Goal: Task Accomplishment & Management: Manage account settings

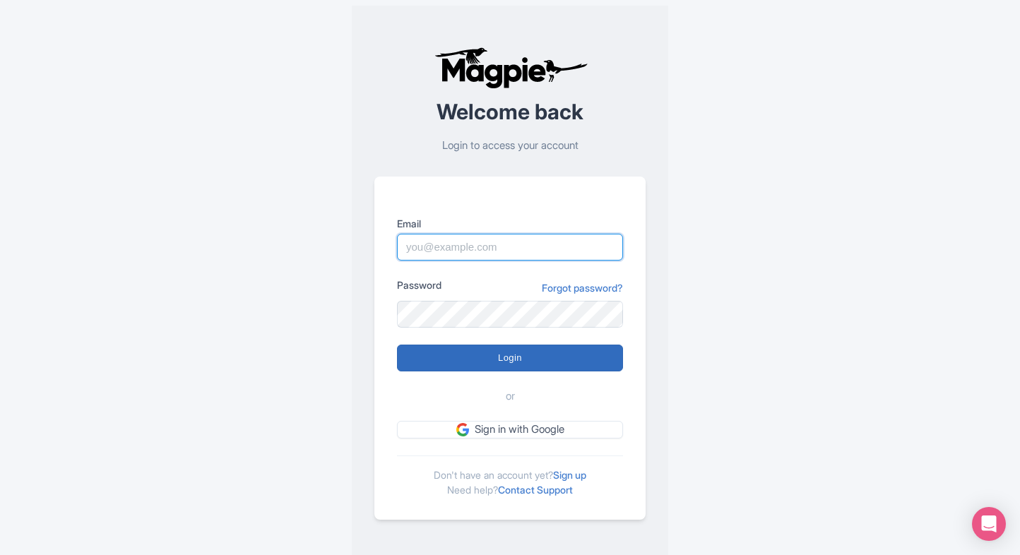
type input "Prince.dalal@ticketex.co"
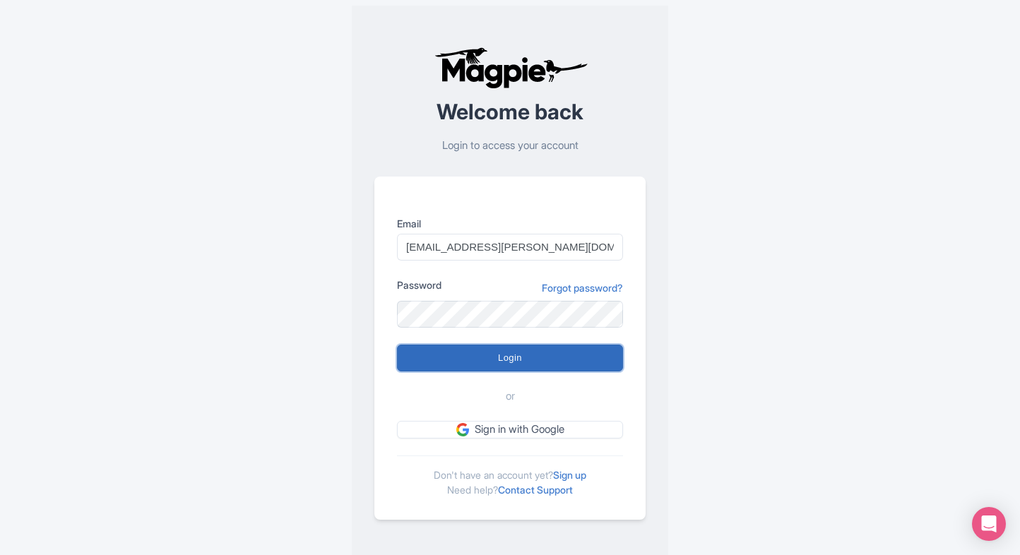
click at [473, 366] on input "Login" at bounding box center [510, 358] width 226 height 27
type input "Logging in..."
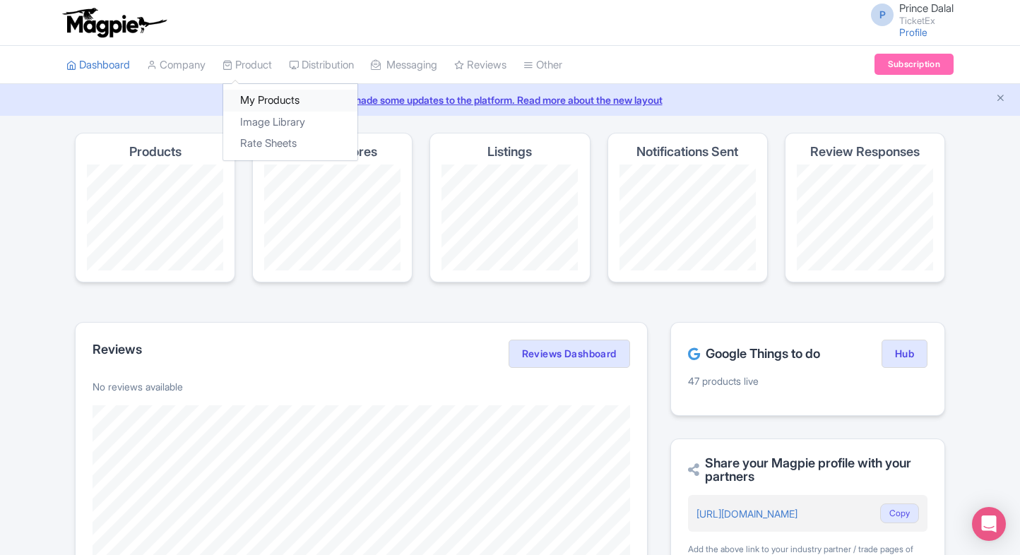
click at [266, 93] on link "My Products" at bounding box center [290, 101] width 134 height 22
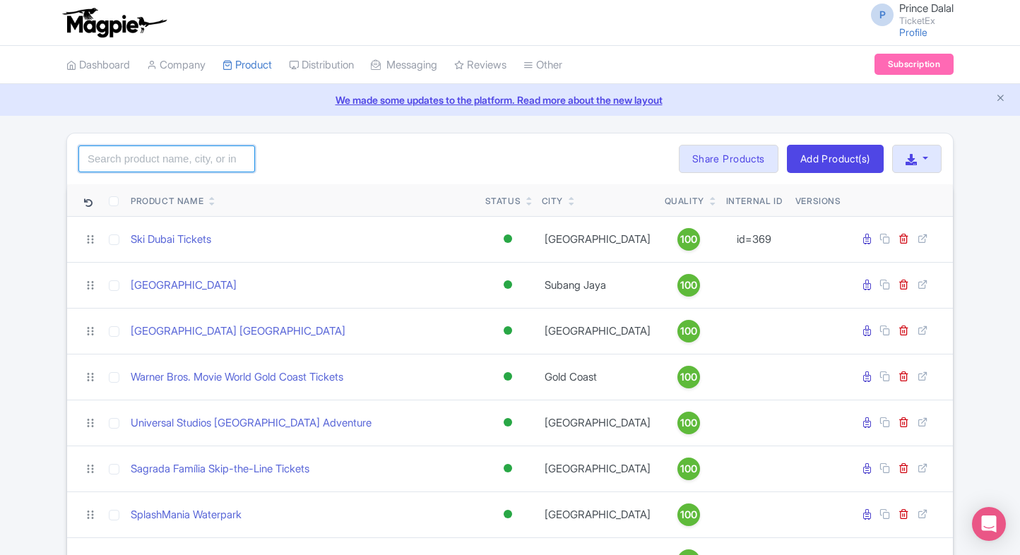
click at [96, 156] on input "search" at bounding box center [166, 159] width 177 height 27
click at [175, 157] on input "search" at bounding box center [166, 159] width 177 height 27
click at [0, 261] on html "P Prince Dalal TicketEx Profile Users Settings Sign out Dashboard Company Produ…" at bounding box center [510, 277] width 1020 height 555
click at [201, 162] on input "search" at bounding box center [166, 159] width 177 height 27
click at [149, 153] on input "search" at bounding box center [166, 159] width 177 height 27
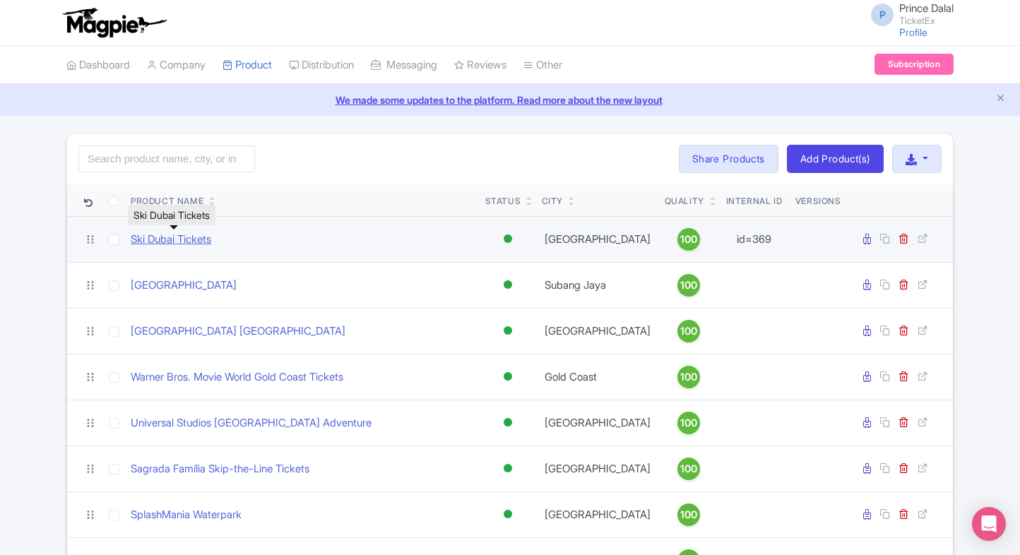
click at [180, 241] on link "Ski Dubai Tickets" at bounding box center [171, 240] width 81 height 16
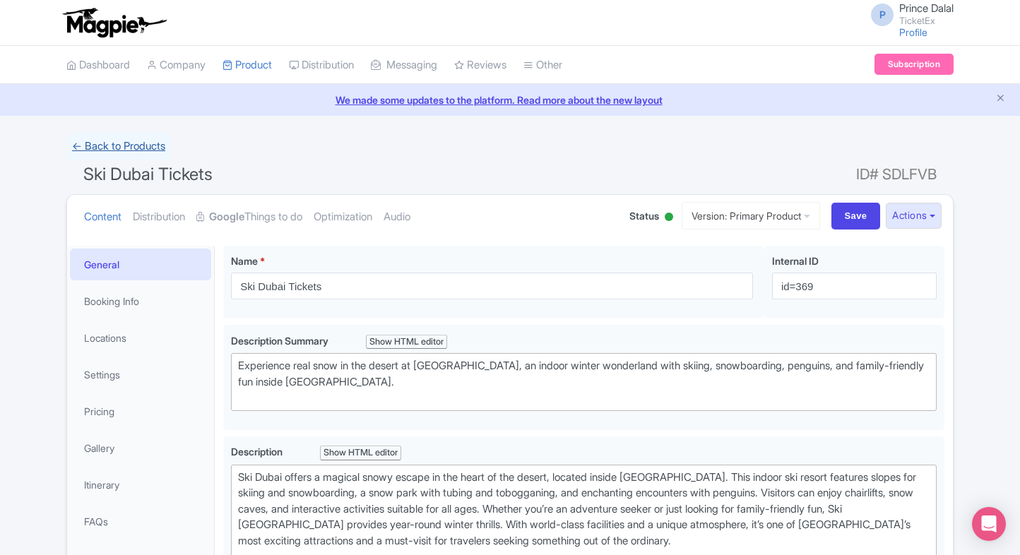
type trix-editor "<div>Ski Dubai offers a magical snowy escape in the heart of the desert, locate…"
